Goal: Task Accomplishment & Management: Use online tool/utility

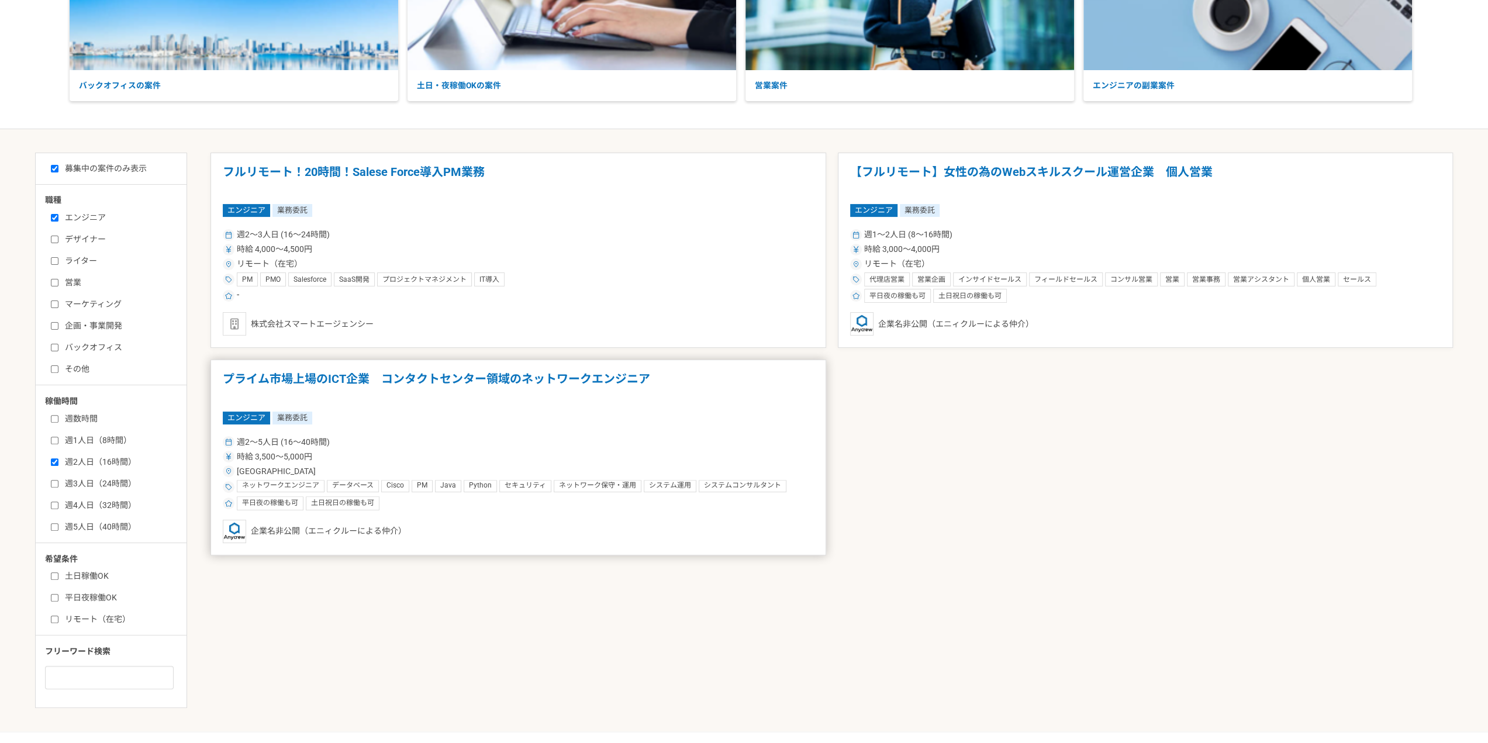
scroll to position [274, 0]
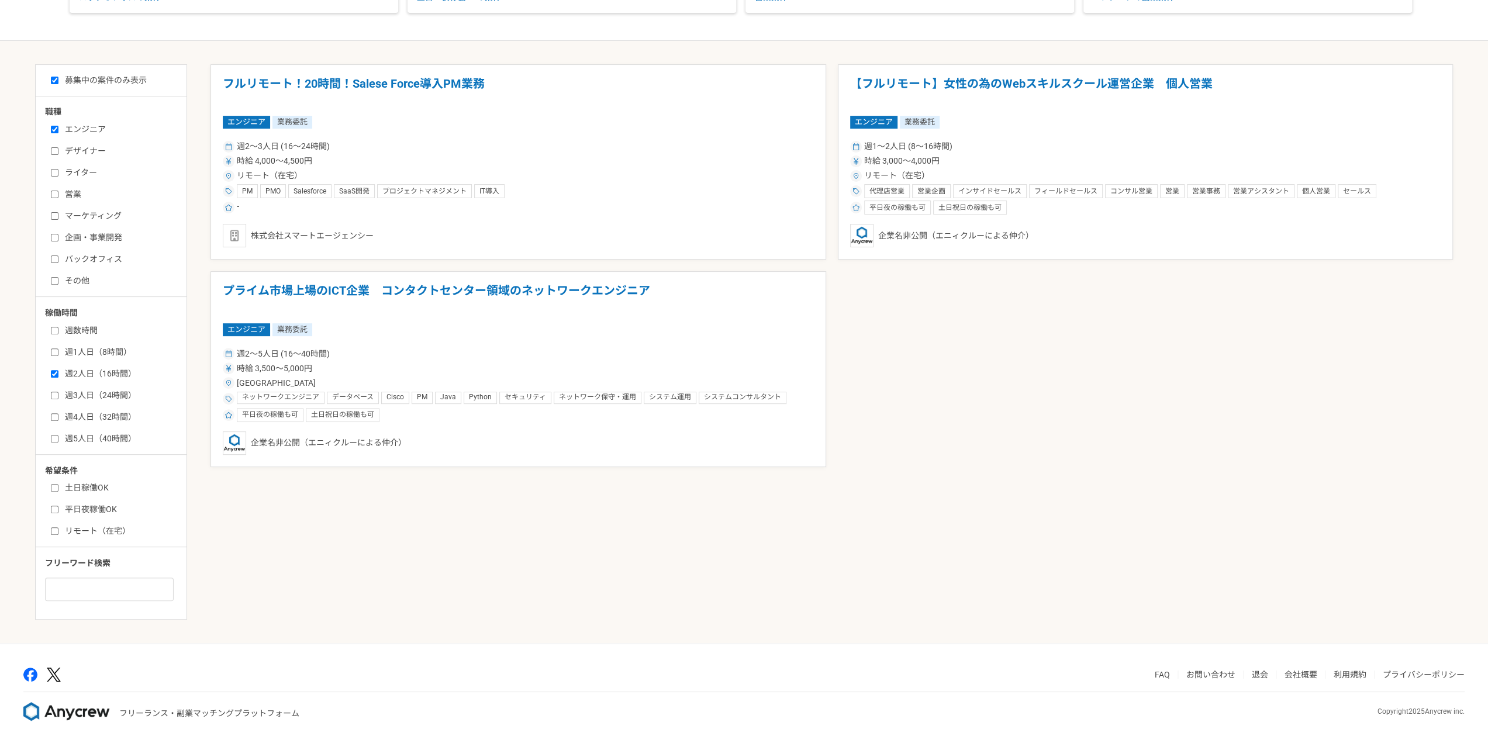
click at [87, 373] on label "週2人日（16時間）" at bounding box center [118, 374] width 134 height 12
click at [58, 373] on input "週2人日（16時間）" at bounding box center [55, 374] width 8 height 8
checkbox input "false"
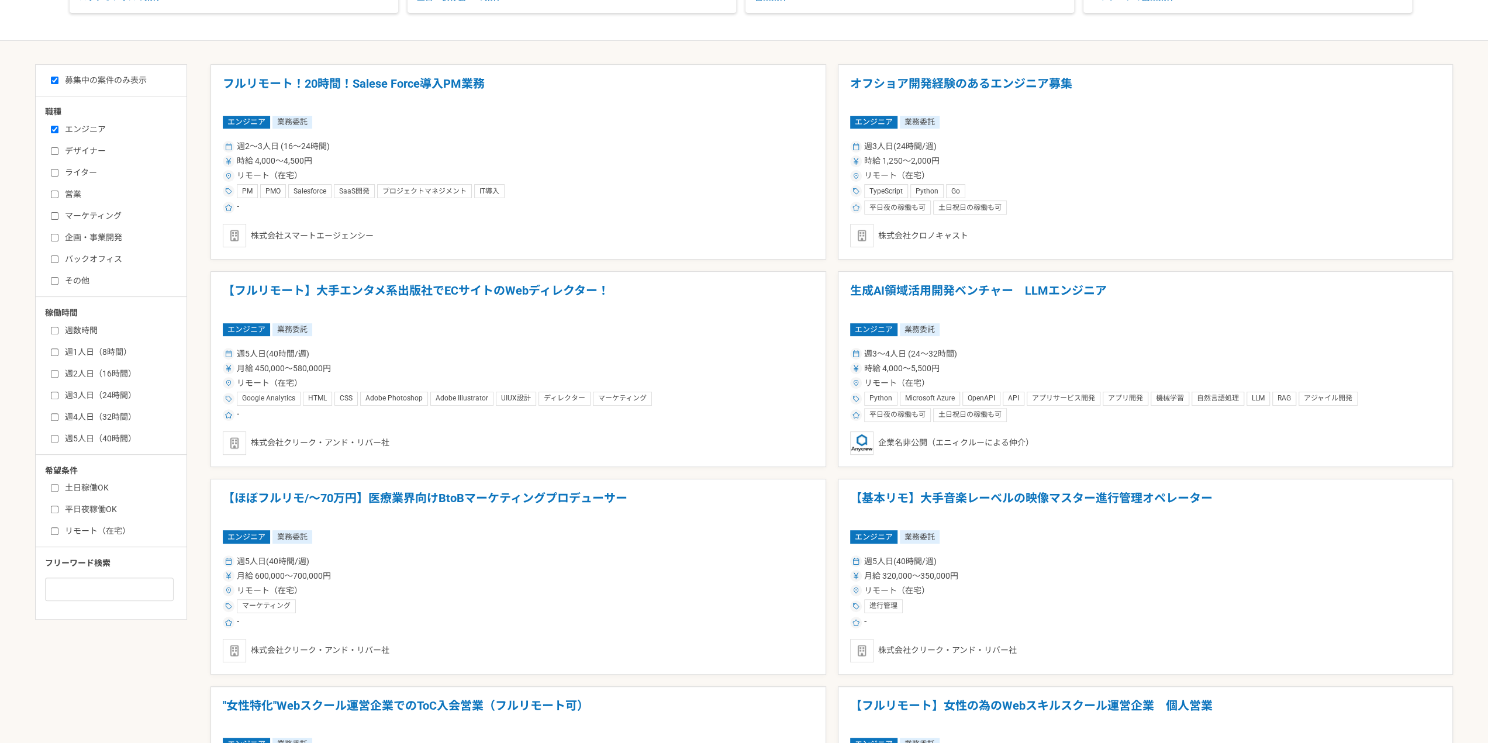
click at [79, 390] on label "週3人日（24時間）" at bounding box center [118, 395] width 134 height 12
click at [58, 392] on input "週3人日（24時間）" at bounding box center [55, 396] width 8 height 8
checkbox input "true"
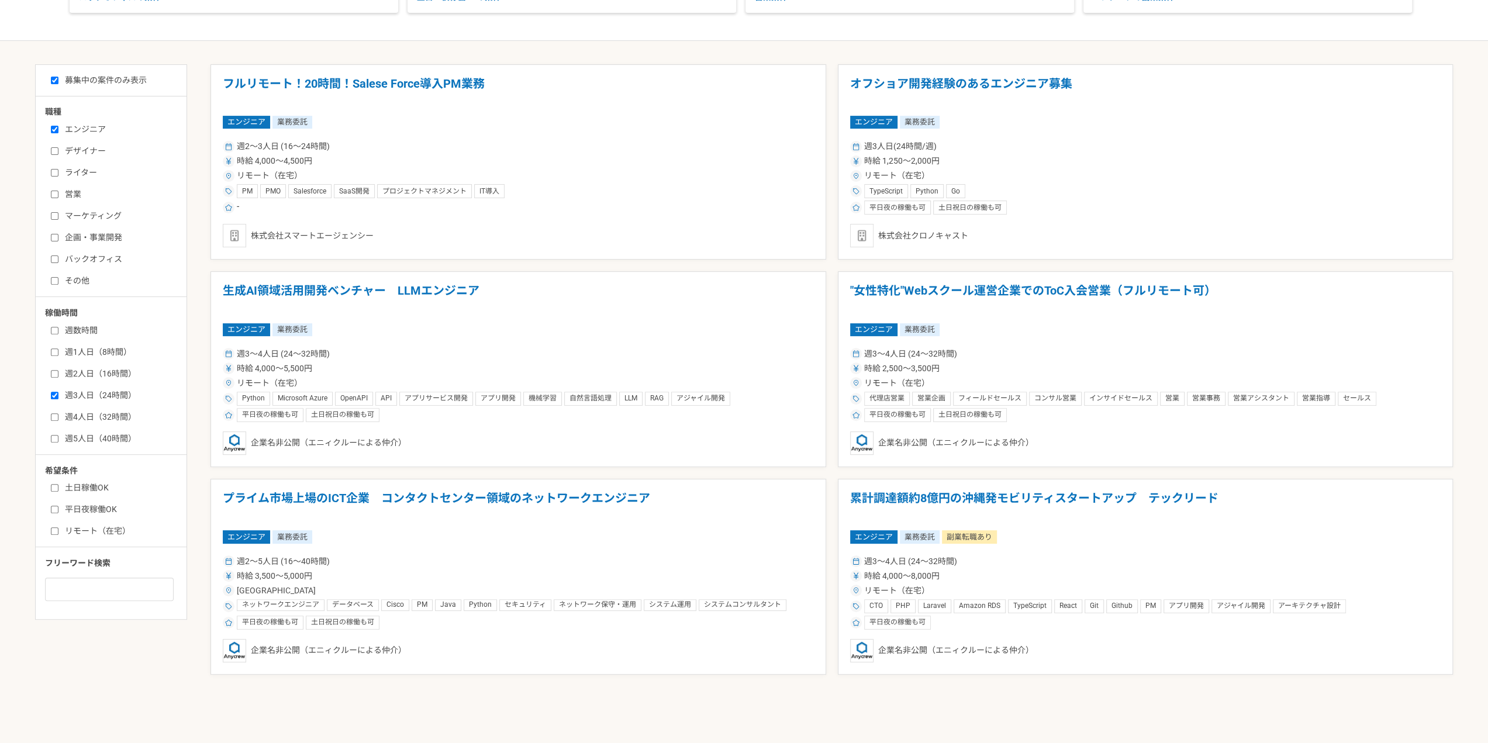
click at [101, 530] on label "リモート（在宅）" at bounding box center [118, 531] width 134 height 12
click at [58, 530] on input "リモート（在宅）" at bounding box center [55, 531] width 8 height 8
checkbox input "true"
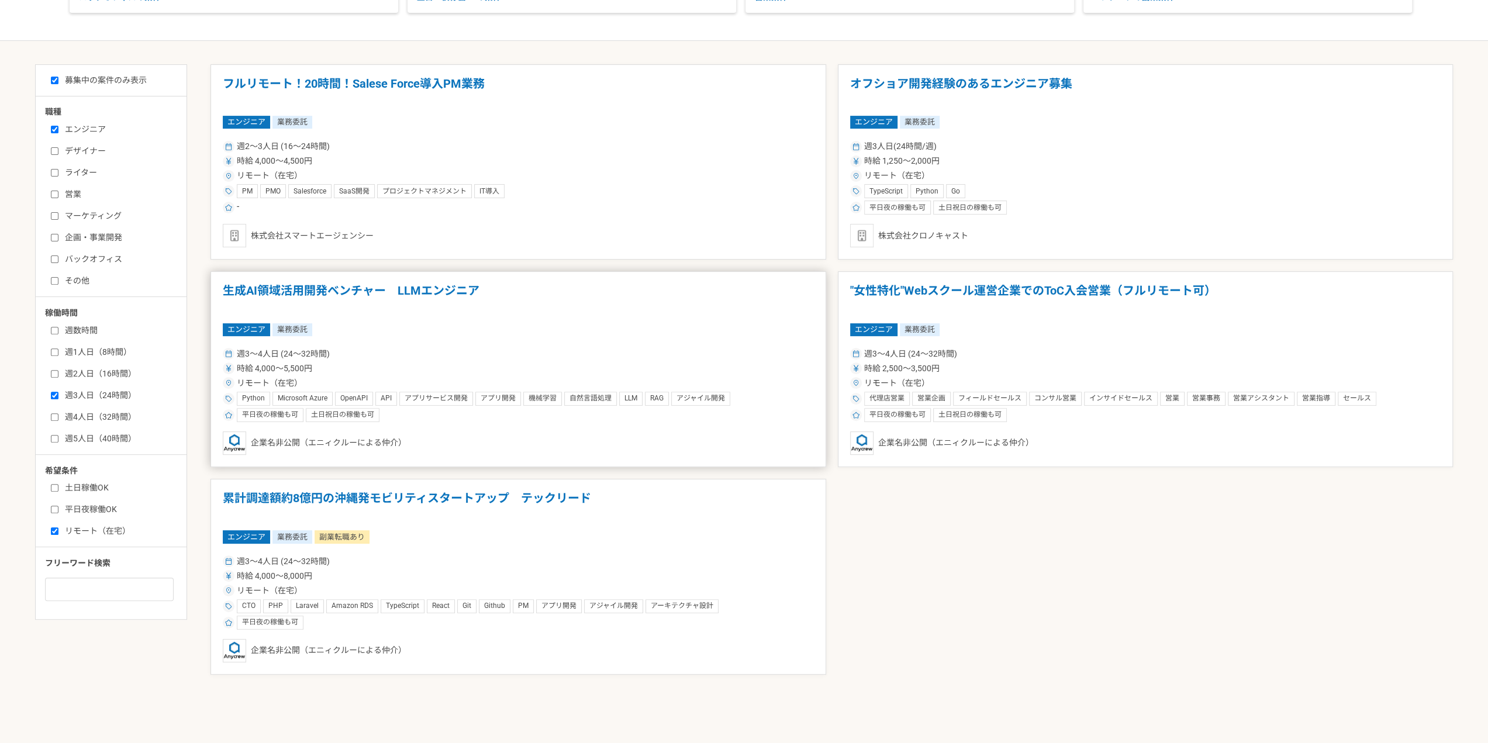
click at [554, 313] on article "生成AI領域活用開発ベンチャー　LLMエンジニア エンジニア 業務委託 週3〜4人日 (24〜32時間) 時給 4,000〜5,500円 リモート（在宅） P…" at bounding box center [519, 369] width 616 height 196
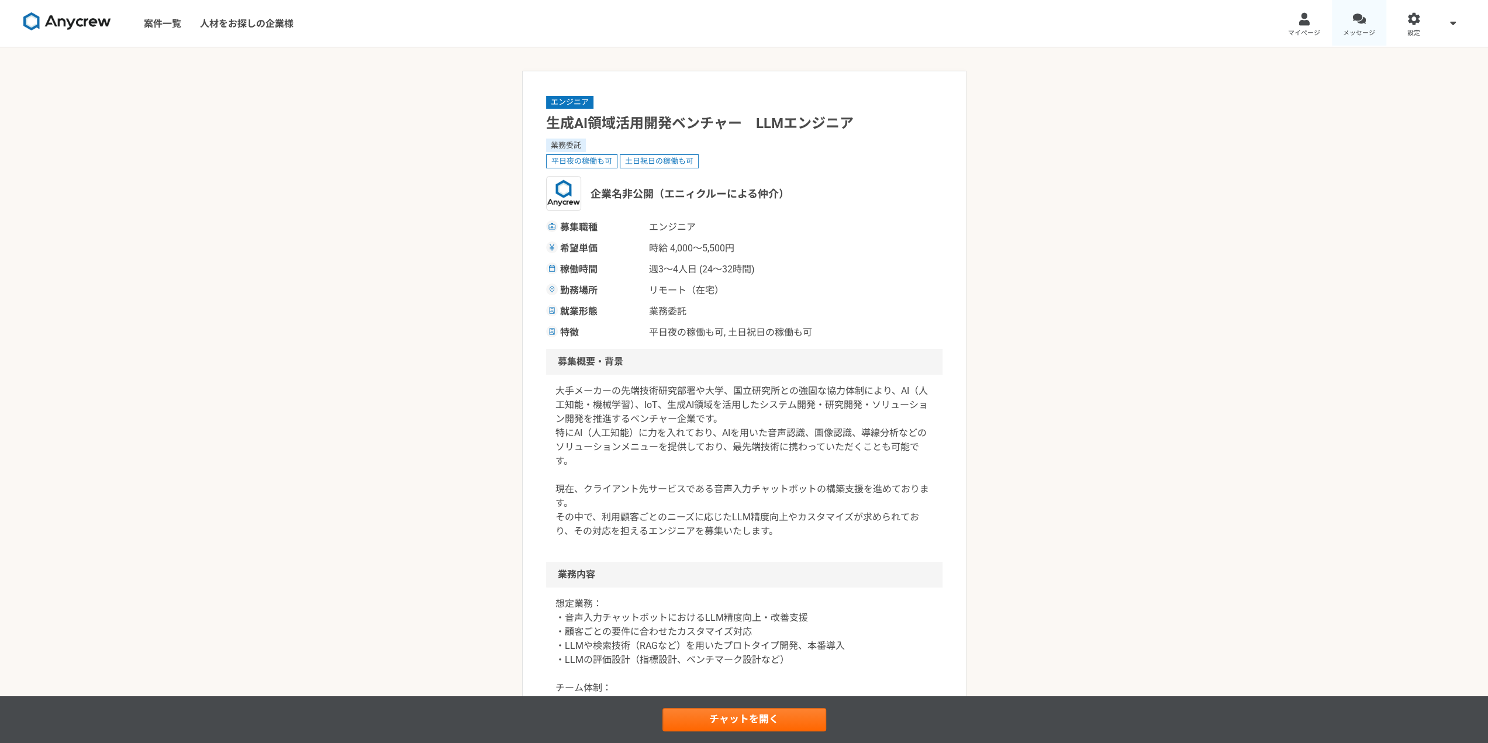
click at [1364, 24] on div at bounding box center [1359, 18] width 13 height 13
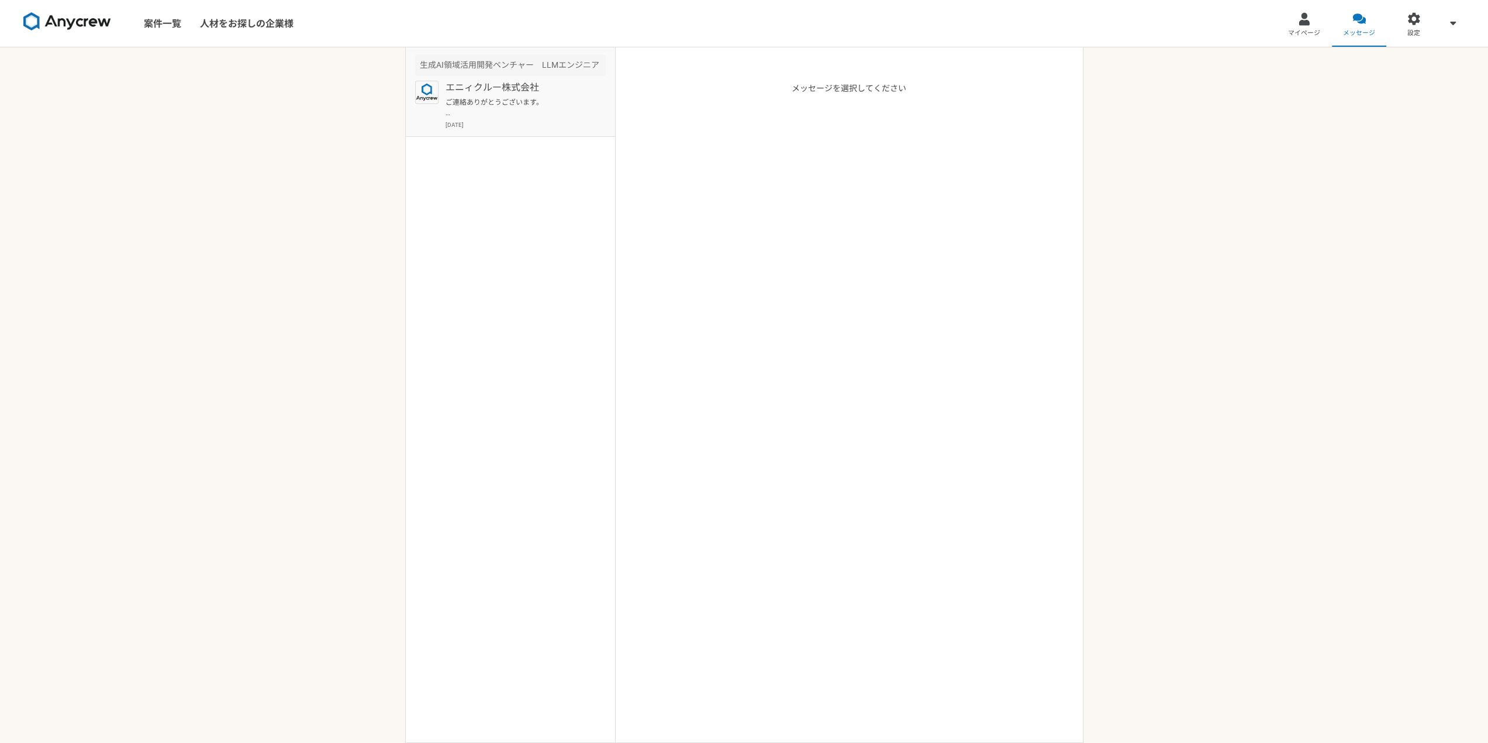
click at [560, 132] on article "生成AI領域活用開発ベンチャー　LLMエンジニア エニィクルー株式会社 ご連絡ありがとうございます。 一度オンラインにて、クライアント様の情報や、現在のご状況…" at bounding box center [510, 91] width 209 height 89
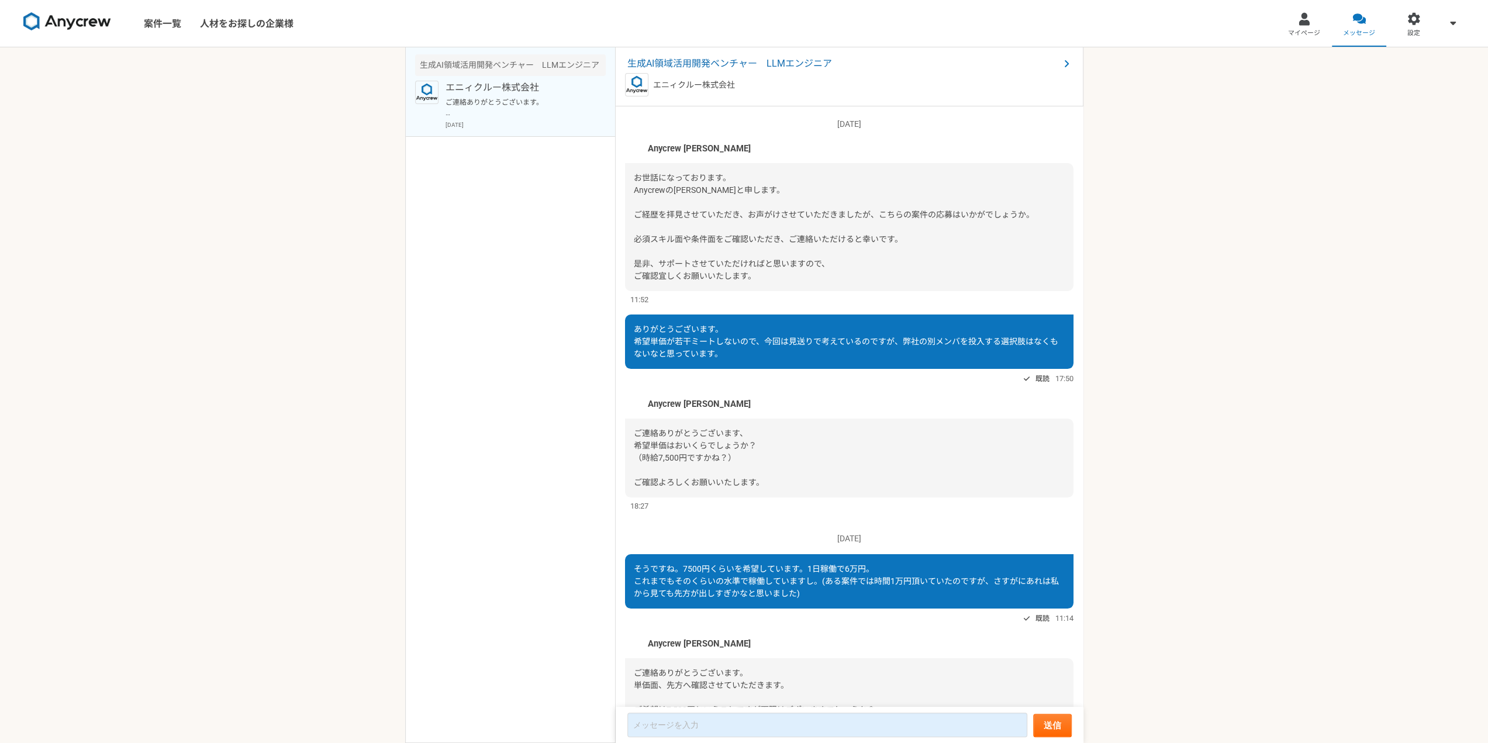
scroll to position [526, 0]
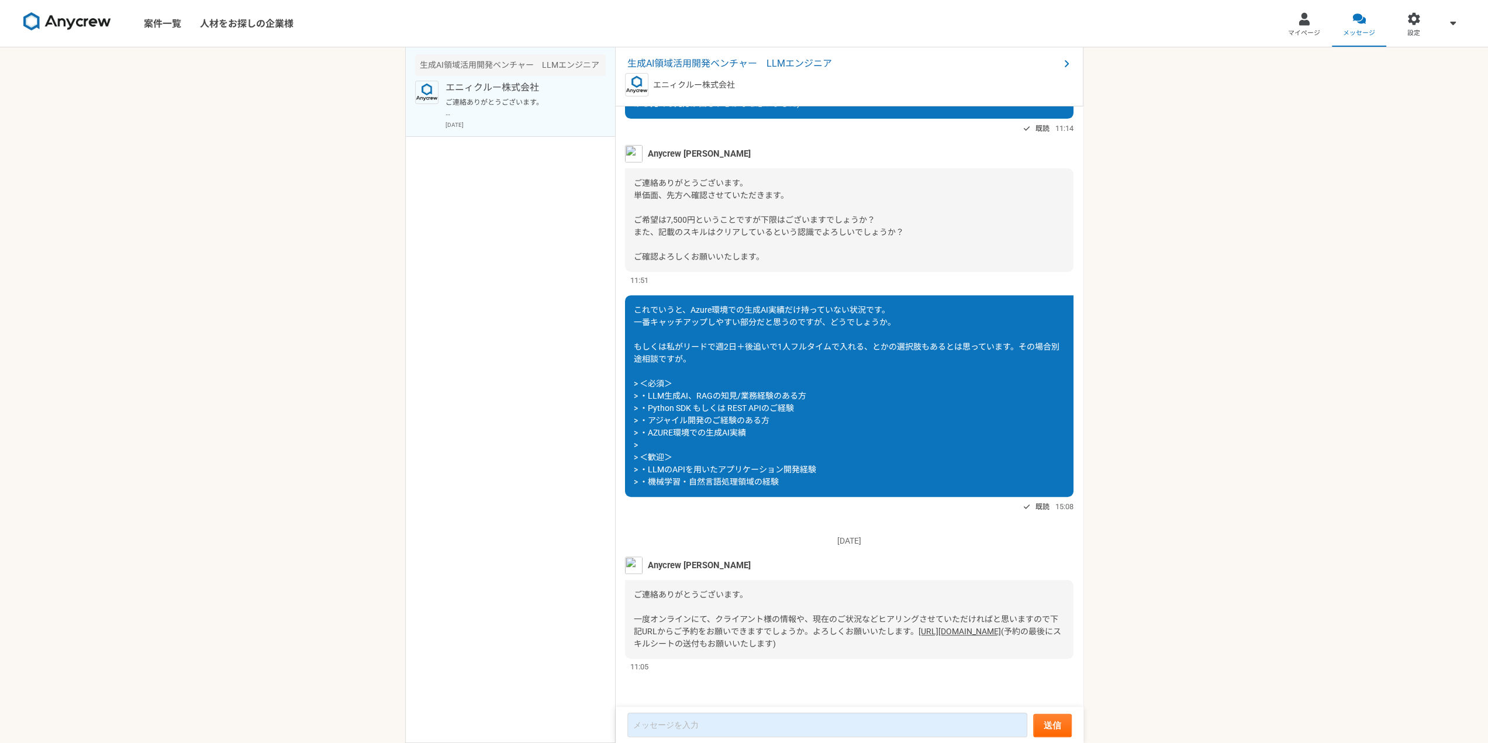
click at [919, 635] on link "[URL][DOMAIN_NAME]" at bounding box center [960, 631] width 82 height 9
